Goal: Information Seeking & Learning: Learn about a topic

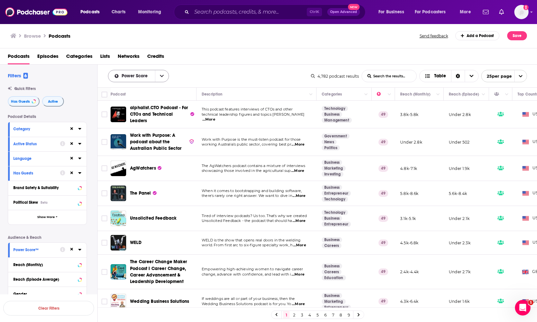
click at [161, 75] on icon "open menu" at bounding box center [162, 76] width 4 height 2
click at [204, 74] on div "Power Score By Rating Trending New Power Score List Search Input Search the res…" at bounding box center [209, 76] width 203 height 12
click at [372, 75] on input "List Search Input" at bounding box center [389, 76] width 55 height 12
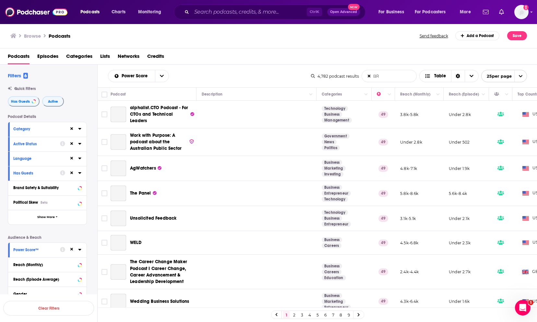
type input "B"
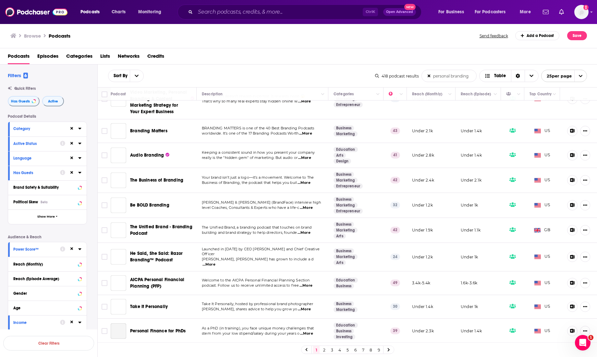
scroll to position [160, 0]
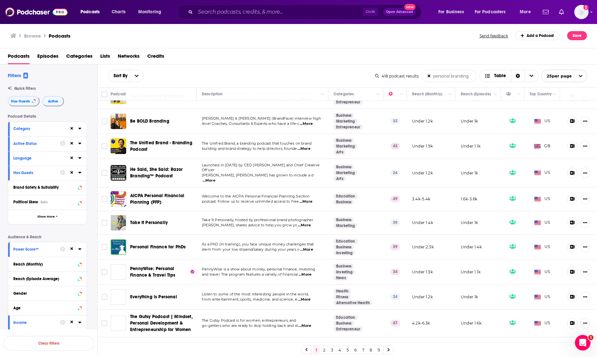
type input "personal branding"
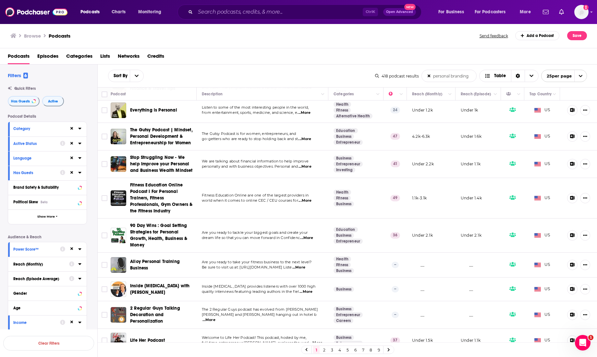
scroll to position [365, 0]
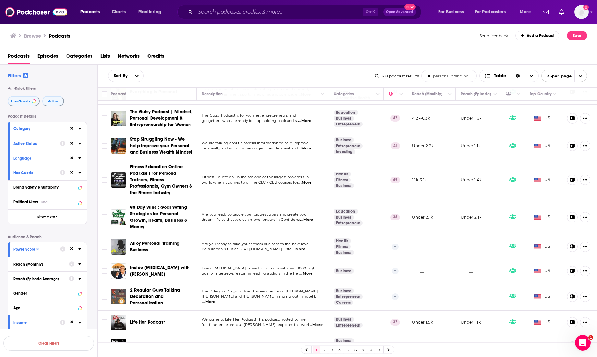
click at [310, 146] on span "...More" at bounding box center [305, 148] width 13 height 5
click at [363, 144] on td "Business Entrepreneur Investing" at bounding box center [355, 146] width 55 height 28
click at [307, 146] on span "...More" at bounding box center [305, 148] width 13 height 5
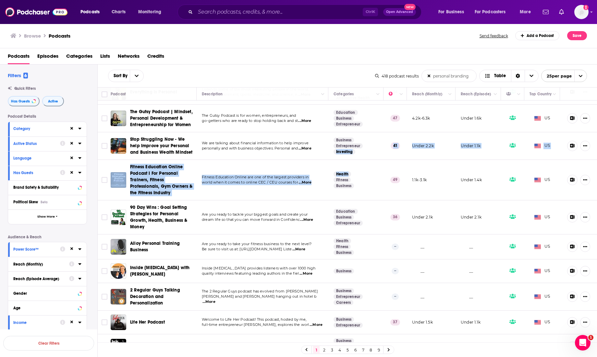
drag, startPoint x: 358, startPoint y: 145, endPoint x: 360, endPoint y: 159, distance: 14.7
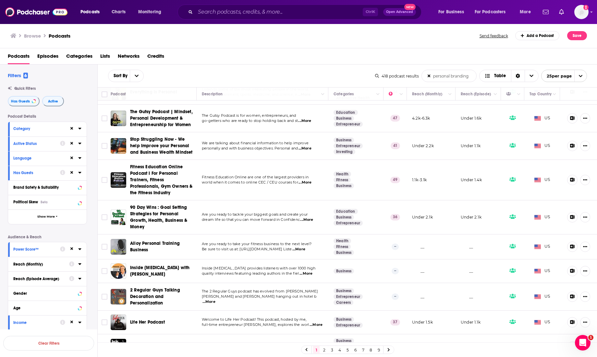
click at [289, 154] on td "We are talking about financial information to help improve personally and with …" at bounding box center [263, 146] width 132 height 28
click at [310, 146] on span "...More" at bounding box center [305, 148] width 13 height 5
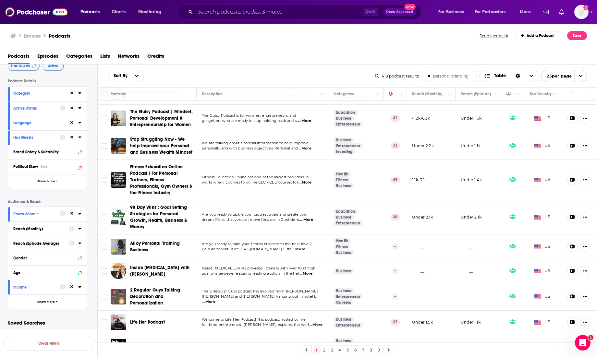
scroll to position [449, 0]
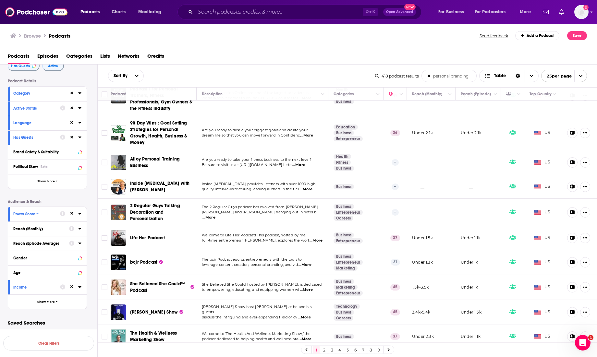
click at [372, 321] on icon at bounding box center [389, 350] width 3 height 4
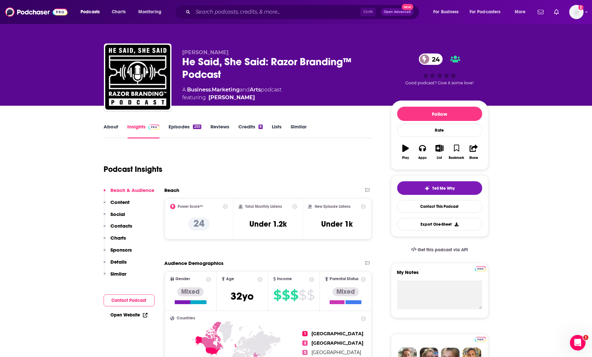
click at [109, 127] on link "About" at bounding box center [111, 131] width 15 height 15
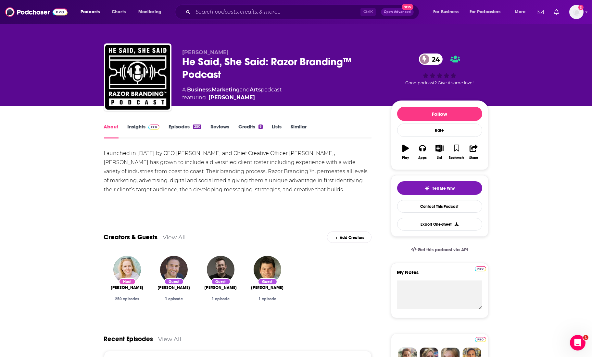
click at [189, 169] on div "Launched in 2001 by CEO Jaci Russo and Chief Creative Officer Michael Russo, br…" at bounding box center [238, 176] width 268 height 55
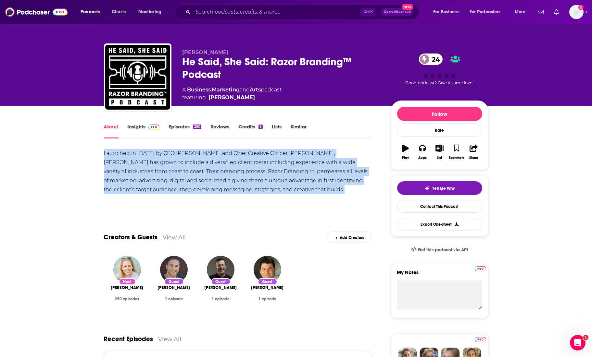
click at [189, 169] on div "Launched in 2001 by CEO Jaci Russo and Chief Creative Officer Michael Russo, br…" at bounding box center [238, 176] width 268 height 55
copy div "Launched in 2001 by CEO Jaci Russo and Chief Creative Officer Michael Russo, br…"
click at [210, 184] on div "Launched in 2001 by CEO Jaci Russo and Chief Creative Officer Michael Russo, br…" at bounding box center [238, 176] width 268 height 55
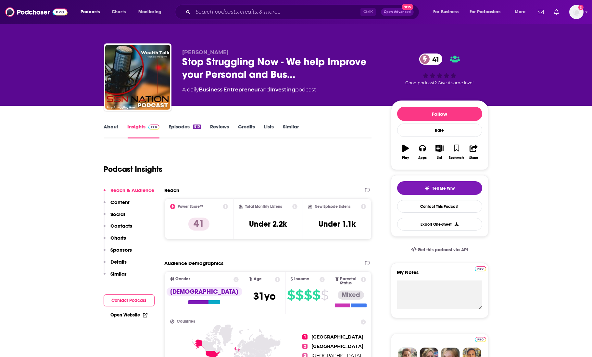
click at [108, 124] on link "About" at bounding box center [111, 131] width 15 height 15
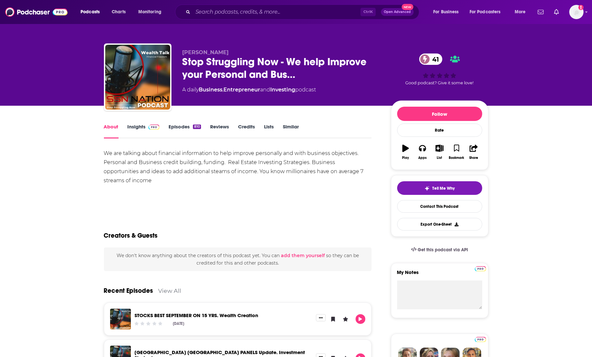
click at [221, 168] on div "We are talking about financial information to help improve personally and with …" at bounding box center [238, 167] width 268 height 36
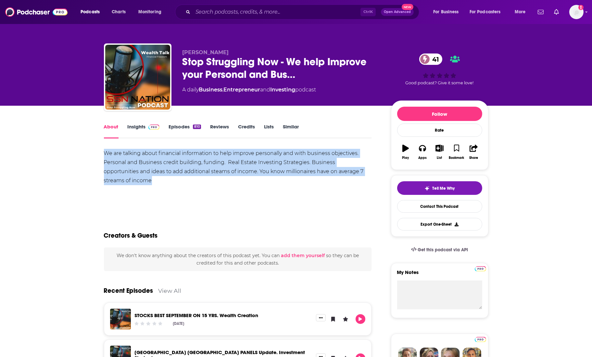
click at [221, 168] on div "We are talking about financial information to help improve personally and with …" at bounding box center [238, 167] width 268 height 36
copy div "We are talking about financial information to help improve personally and with …"
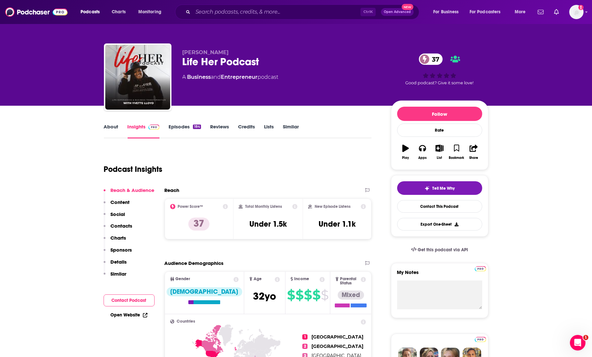
click at [108, 126] on link "About" at bounding box center [111, 131] width 15 height 15
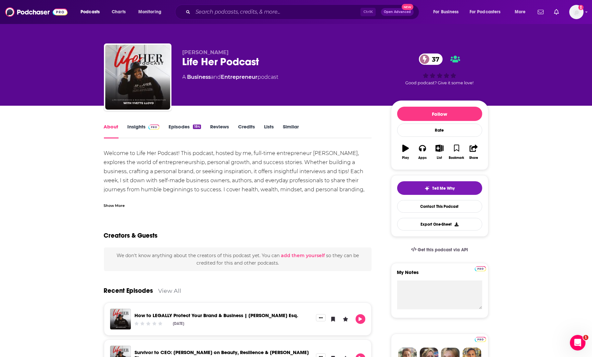
click at [203, 166] on div "Welcome to Life Her Podcast! This podcast, hosted by me, full-time entrepreneur…" at bounding box center [238, 176] width 268 height 55
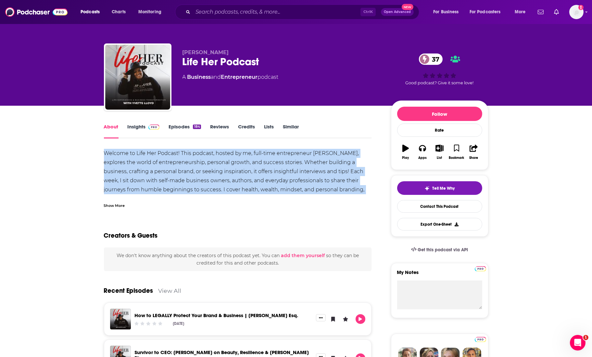
click at [203, 166] on div "Welcome to Life Her Podcast! This podcast, hosted by me, full-time entrepreneur…" at bounding box center [238, 176] width 268 height 55
copy div "Welcome to Life Her Podcast! This podcast, hosted by me, full-time entrepreneur…"
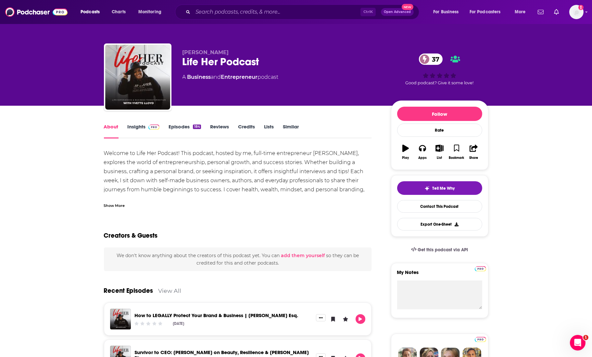
click at [114, 204] on div "Show More" at bounding box center [114, 205] width 21 height 6
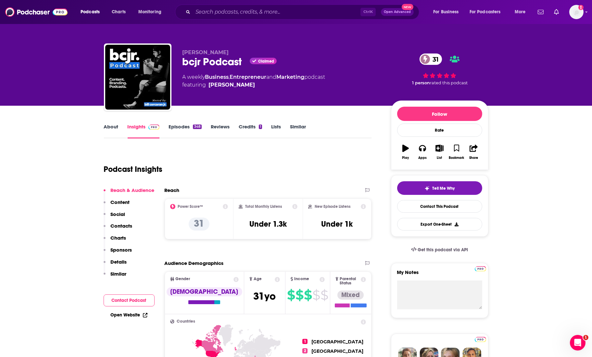
click at [113, 127] on link "About" at bounding box center [111, 131] width 15 height 15
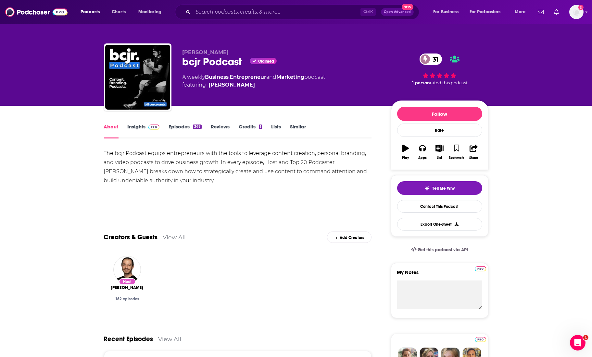
click at [130, 127] on link "Insights" at bounding box center [144, 131] width 32 height 15
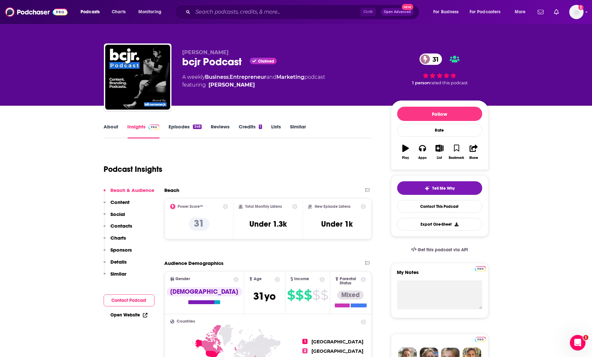
click at [110, 131] on link "About" at bounding box center [111, 131] width 15 height 15
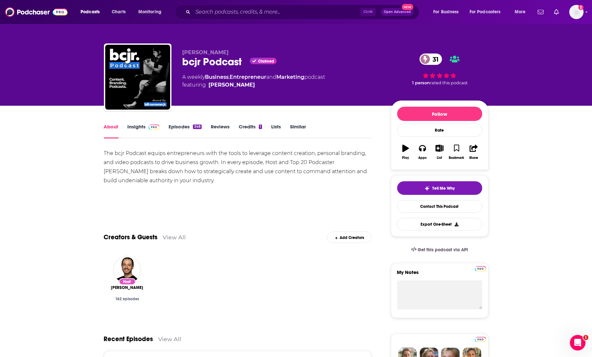
click at [152, 169] on div "The bcjr Podcast equips entrepreneurs with the tools to leverage content creati…" at bounding box center [238, 167] width 268 height 36
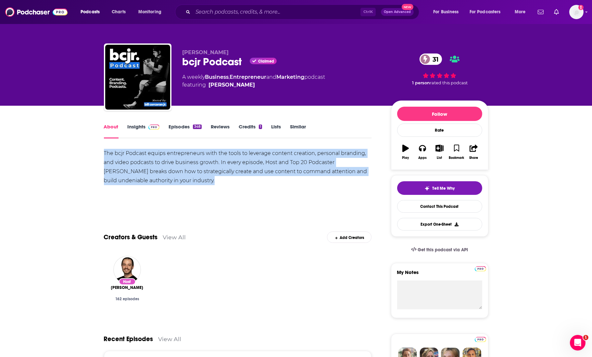
click at [152, 169] on div "The bcjr Podcast equips entrepreneurs with the tools to leverage content creati…" at bounding box center [238, 167] width 268 height 36
copy div "The bcjr Podcast equips entrepreneurs with the tools to leverage content creati…"
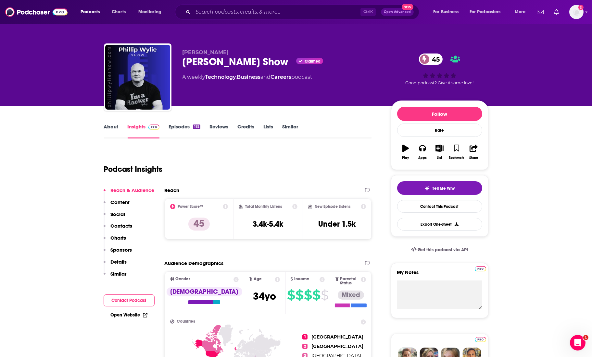
click at [115, 127] on link "About" at bounding box center [111, 131] width 15 height 15
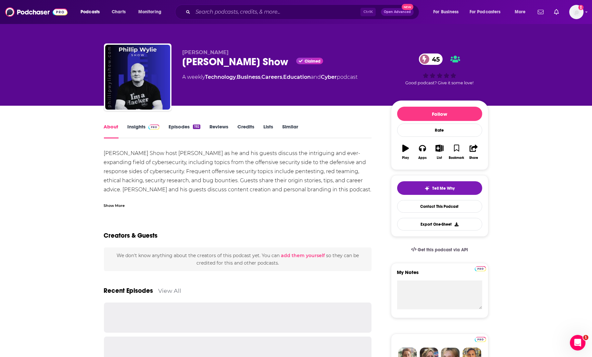
click at [122, 206] on div "Show More" at bounding box center [114, 205] width 21 height 6
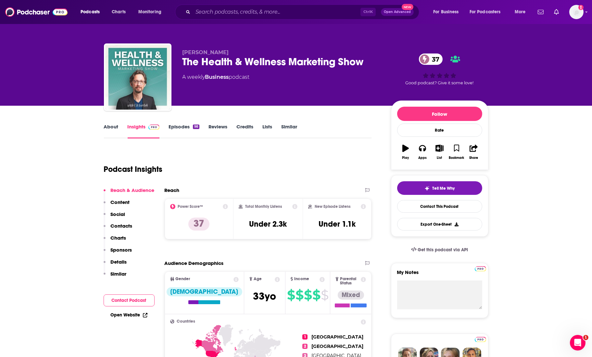
click at [112, 125] on link "About" at bounding box center [111, 131] width 15 height 15
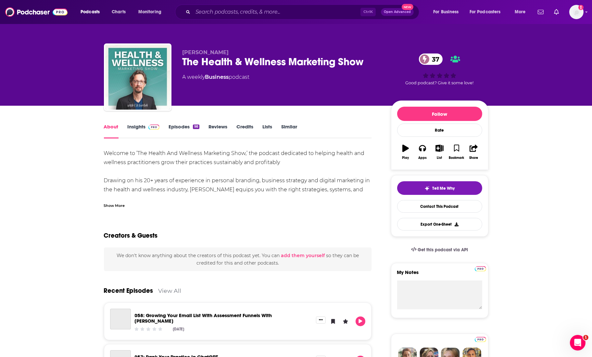
click at [106, 203] on div "Show More" at bounding box center [114, 205] width 21 height 6
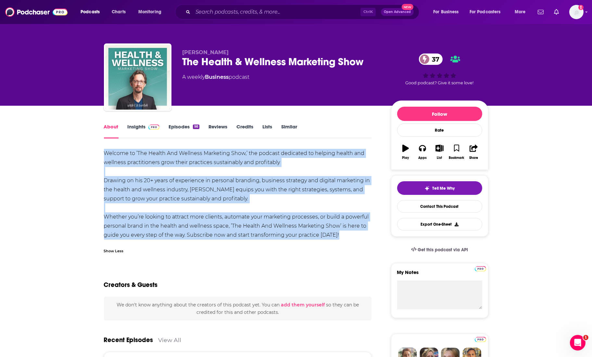
drag, startPoint x: 340, startPoint y: 237, endPoint x: 97, endPoint y: 154, distance: 257.3
click at [258, 198] on div "Welcome to ’The Health And Wellness Marketing Show,’ the podcast dedicated to h…" at bounding box center [238, 194] width 268 height 91
drag, startPoint x: 339, startPoint y: 236, endPoint x: 88, endPoint y: 154, distance: 264.6
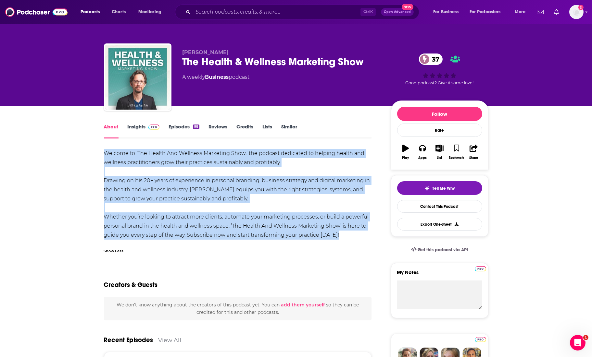
copy div "Welcome to ’The Health And Wellness Marketing Show,’ the podcast dedicated to h…"
click at [138, 127] on link "Insights" at bounding box center [144, 131] width 32 height 15
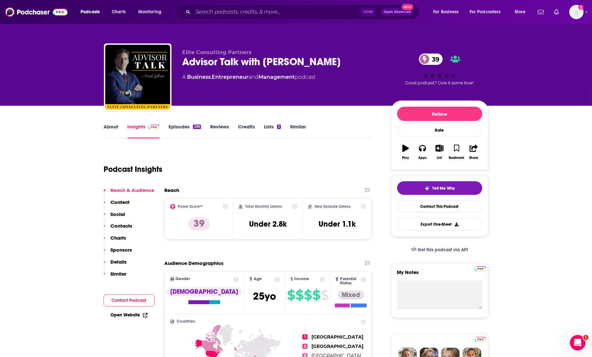
click at [109, 124] on link "About" at bounding box center [111, 131] width 15 height 15
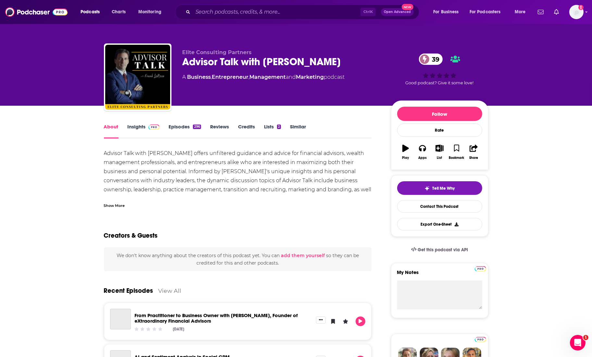
click at [115, 204] on div "Show More" at bounding box center [114, 205] width 21 height 6
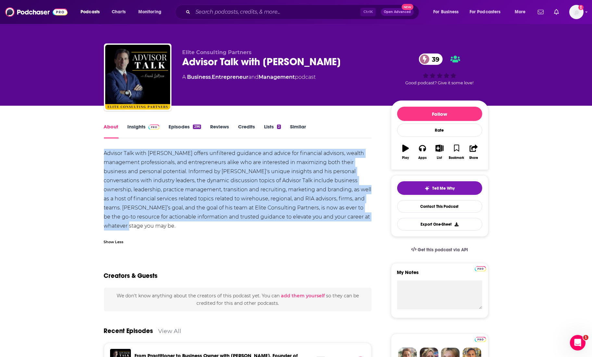
drag, startPoint x: 156, startPoint y: 228, endPoint x: 79, endPoint y: 155, distance: 106.1
copy div "Advisor Talk with Frank LaRosa offers unfiltered guidance and advice for financ…"
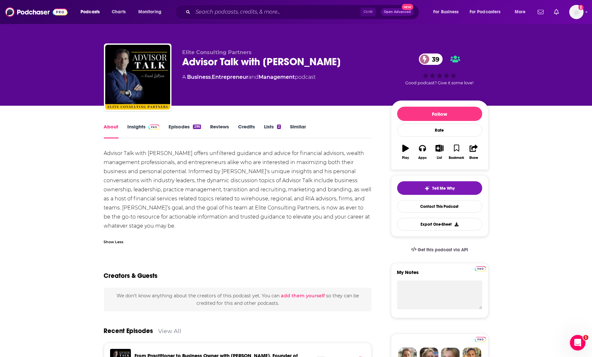
click at [268, 231] on div "Advisor Talk with Frank LaRosa offers unfiltered guidance and advice for financ…" at bounding box center [238, 199] width 268 height 100
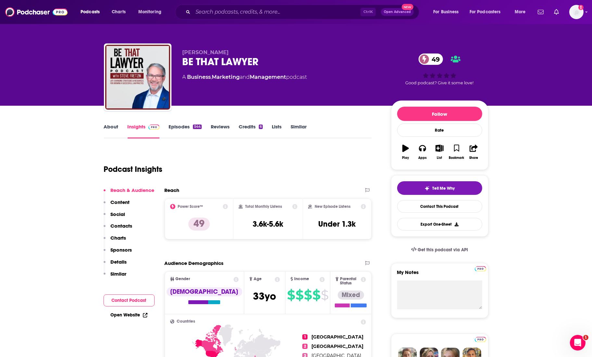
click at [110, 127] on link "About" at bounding box center [111, 131] width 15 height 15
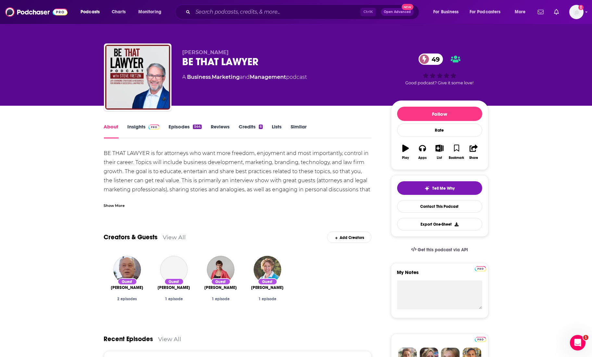
click at [117, 204] on div "Show More" at bounding box center [114, 205] width 21 height 6
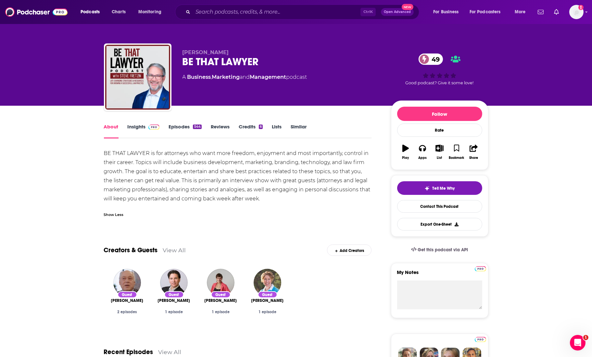
click at [204, 167] on div "BE THAT LAWYER is for attorneys who want more freedom, enjoyment and most impor…" at bounding box center [238, 176] width 268 height 55
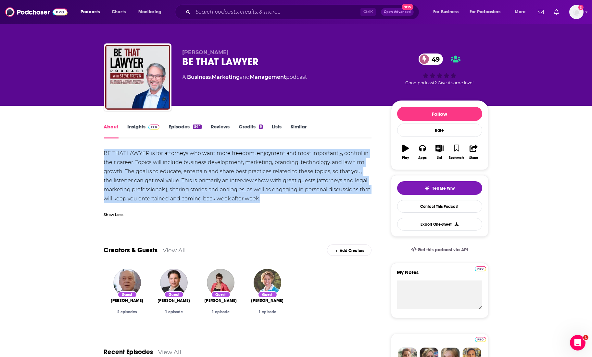
click at [204, 167] on div "BE THAT LAWYER is for attorneys who want more freedom, enjoyment and most impor…" at bounding box center [238, 176] width 268 height 55
copy div "BE THAT LAWYER is for attorneys who want more freedom, enjoyment and most impor…"
